Goal: Use online tool/utility: Utilize a website feature to perform a specific function

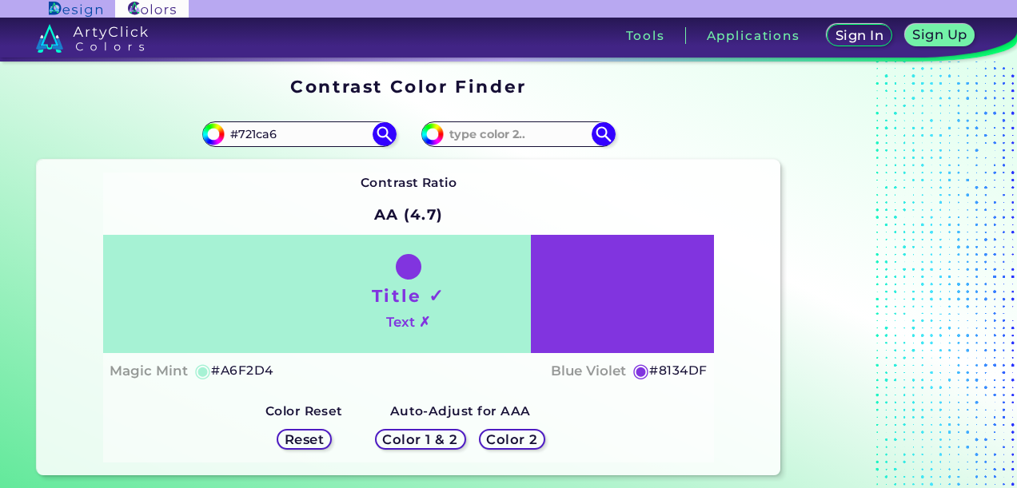
type input "#721ca6"
type input "#721CA6"
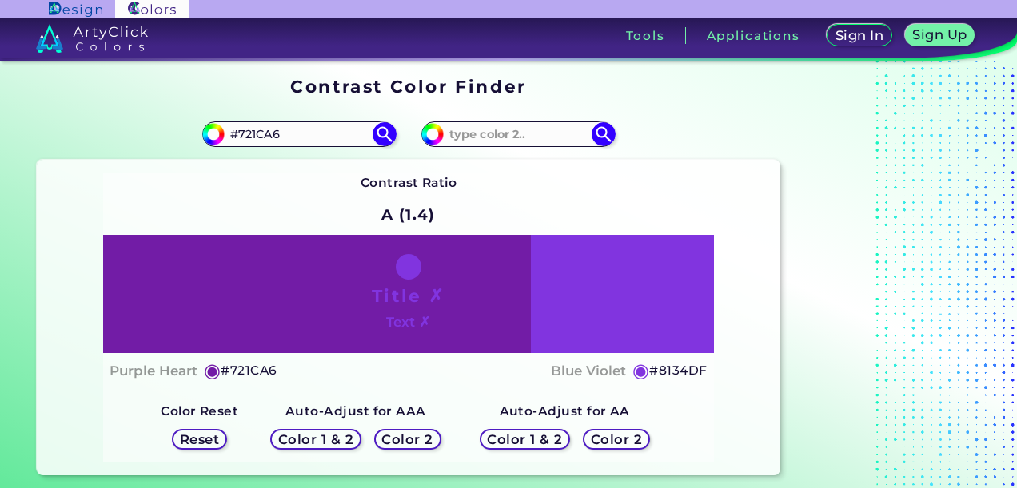
click at [616, 439] on h5 "Color 2" at bounding box center [616, 439] width 46 height 12
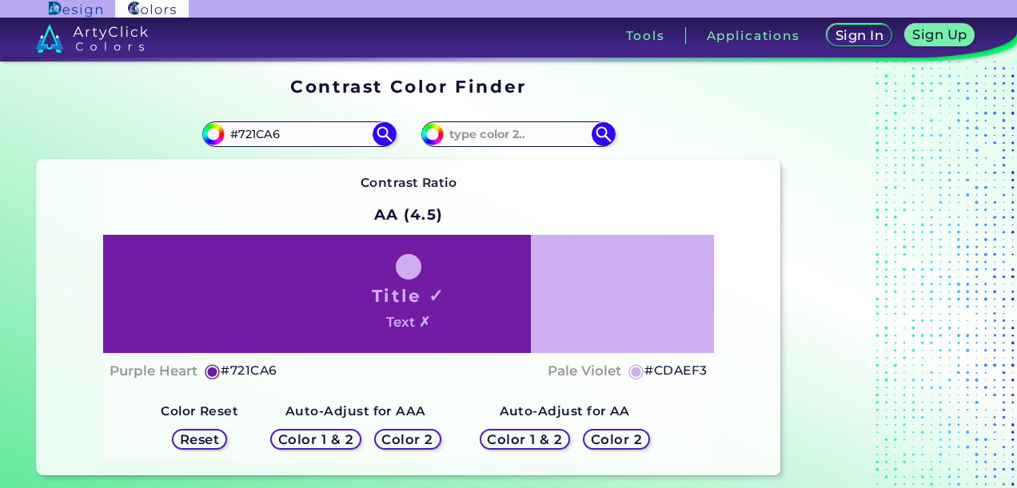
click at [405, 444] on h5 "Color 2" at bounding box center [408, 439] width 46 height 12
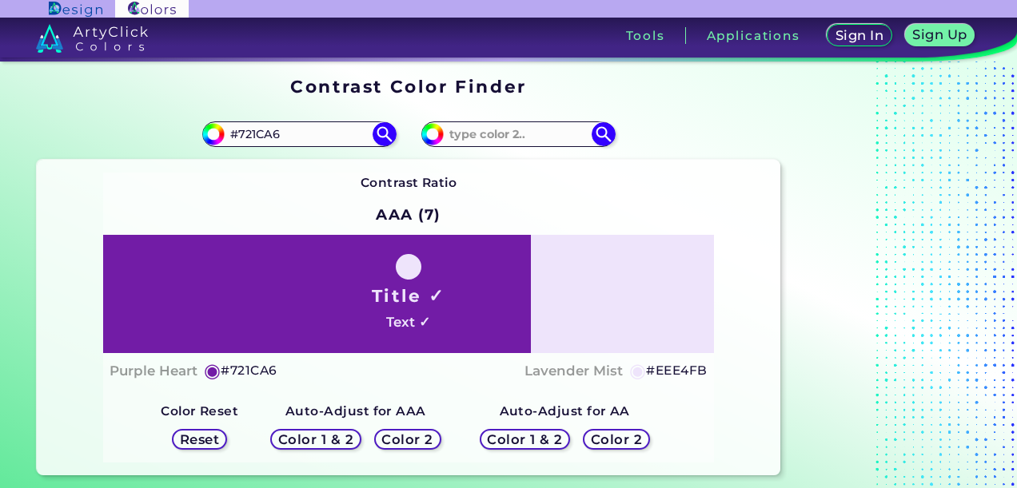
click at [611, 433] on h5 "Color 2" at bounding box center [616, 439] width 46 height 12
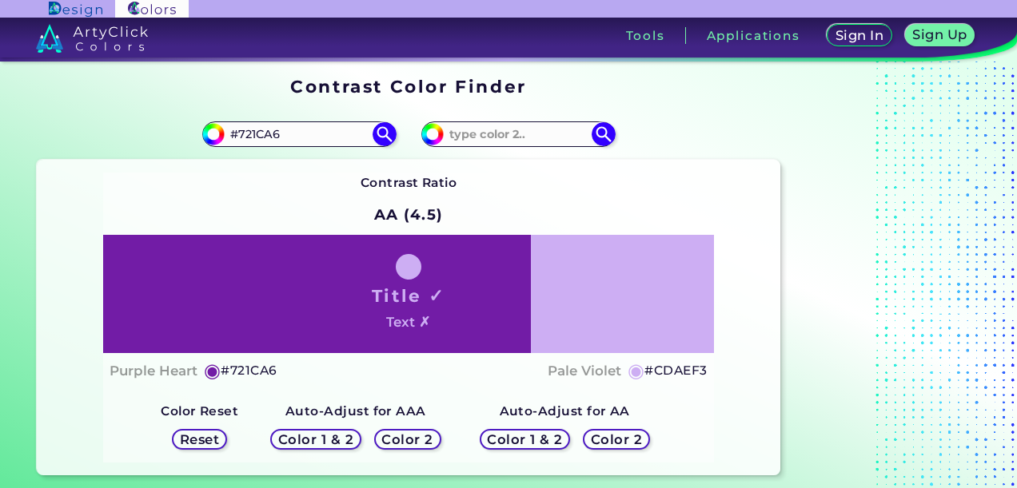
click at [429, 439] on h5 "Color 2" at bounding box center [408, 439] width 46 height 12
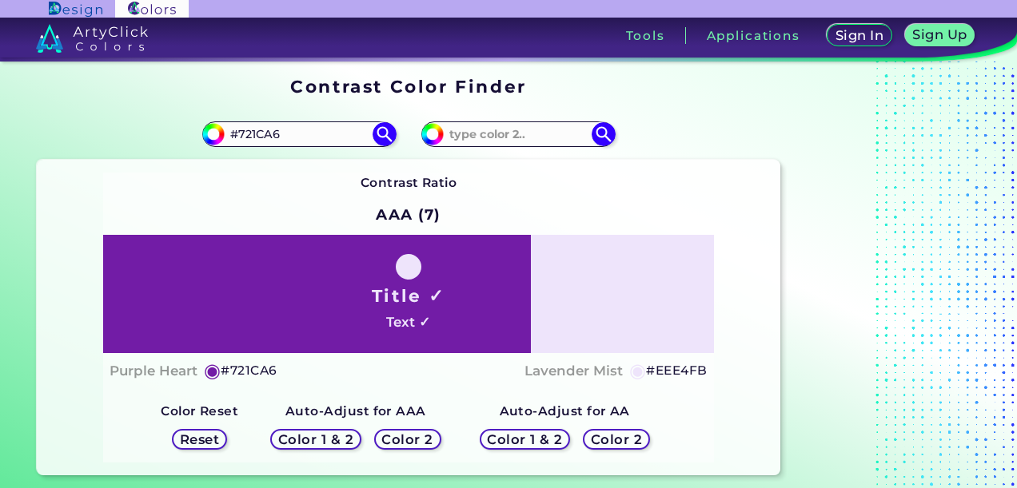
click at [670, 369] on h5 "#EEE4FB" at bounding box center [676, 371] width 61 height 21
click at [670, 369] on h5 "#EEE4FB copied" at bounding box center [676, 371] width 61 height 21
copy h5 "EEE4FB copied"
click at [670, 369] on h5 "#EEE4FB copied copied" at bounding box center [676, 371] width 61 height 21
copy h5 "#EEE4FB"
